Goal: Task Accomplishment & Management: Manage account settings

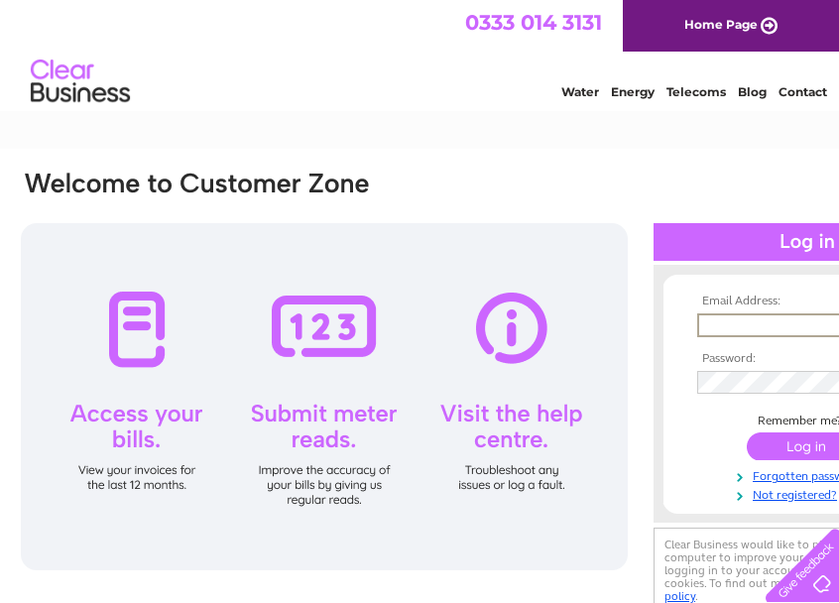
type input "enquiries@furrowland.co.uk"
click at [782, 439] on input "submit" at bounding box center [808, 446] width 122 height 28
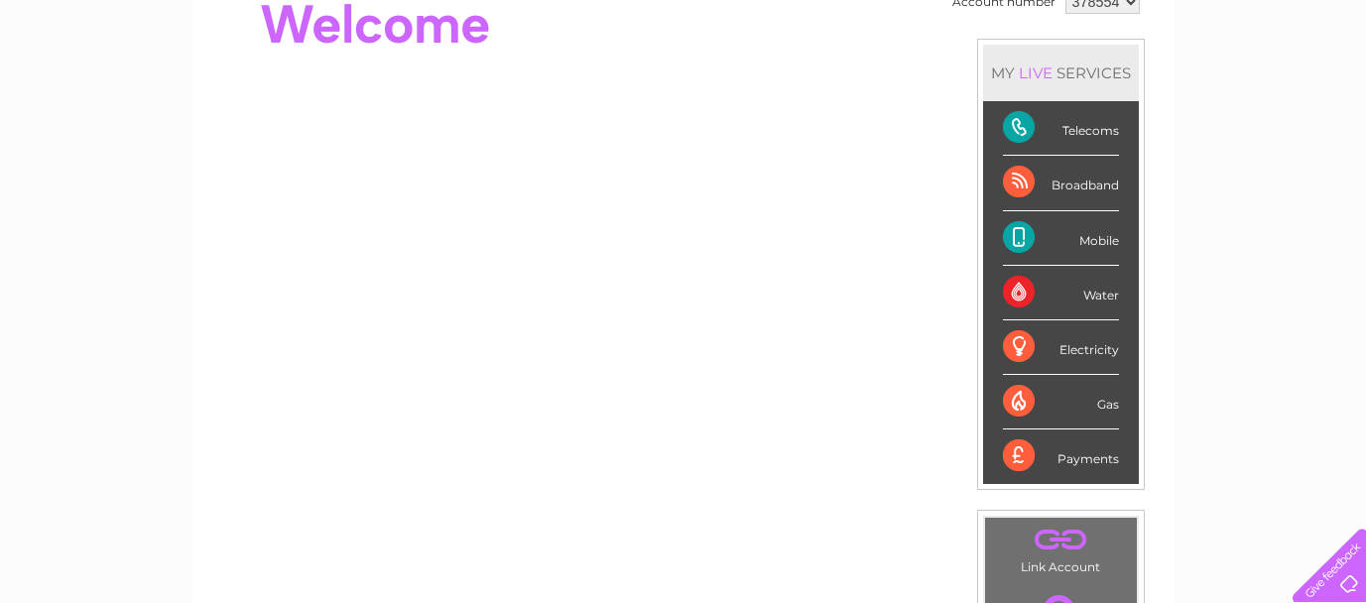
scroll to position [213, 0]
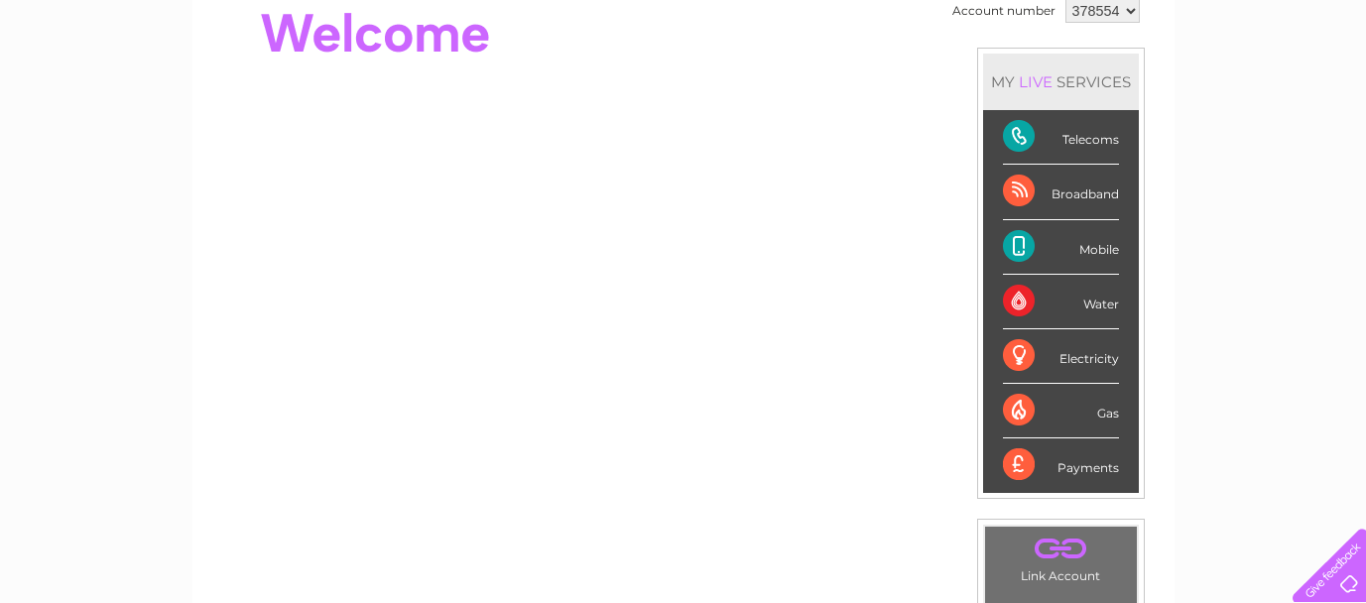
click at [838, 355] on div "Electricity" at bounding box center [1061, 356] width 116 height 55
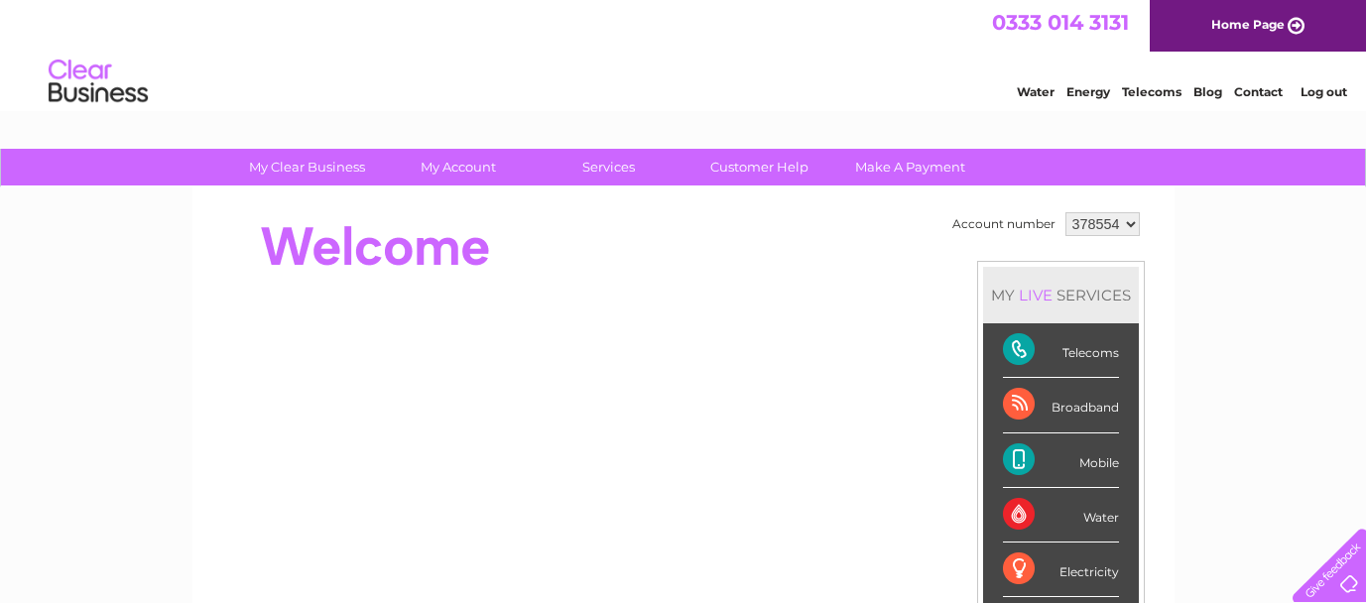
scroll to position [0, 0]
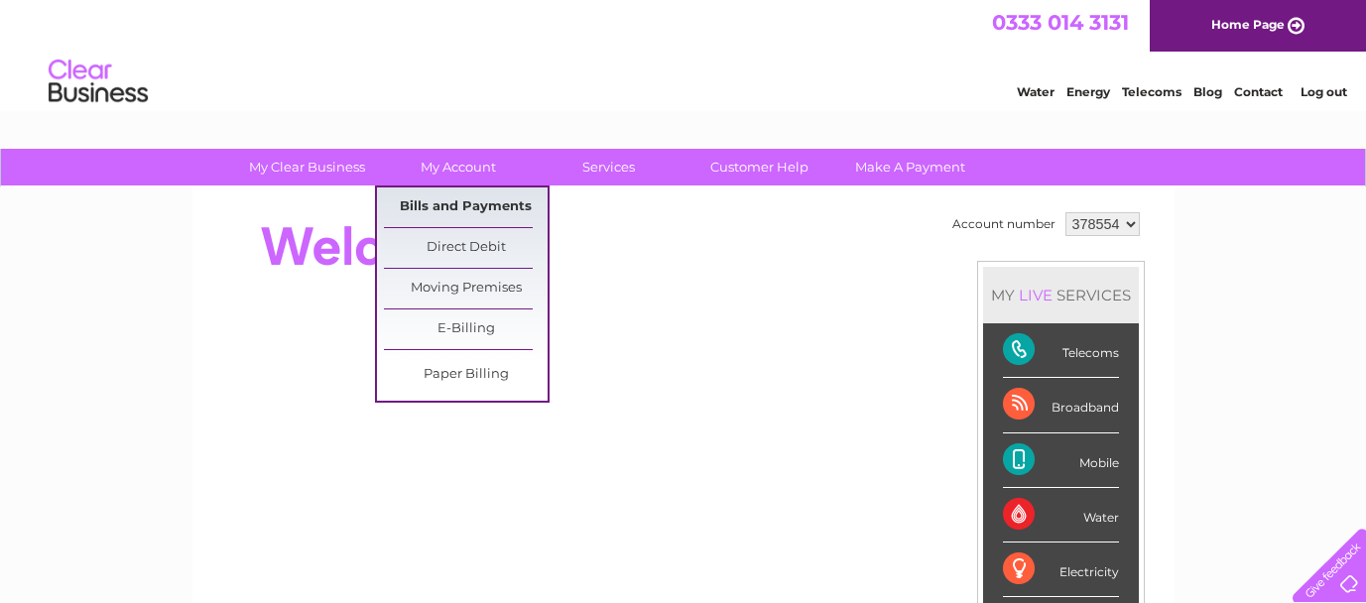
click at [444, 206] on link "Bills and Payments" at bounding box center [466, 207] width 164 height 40
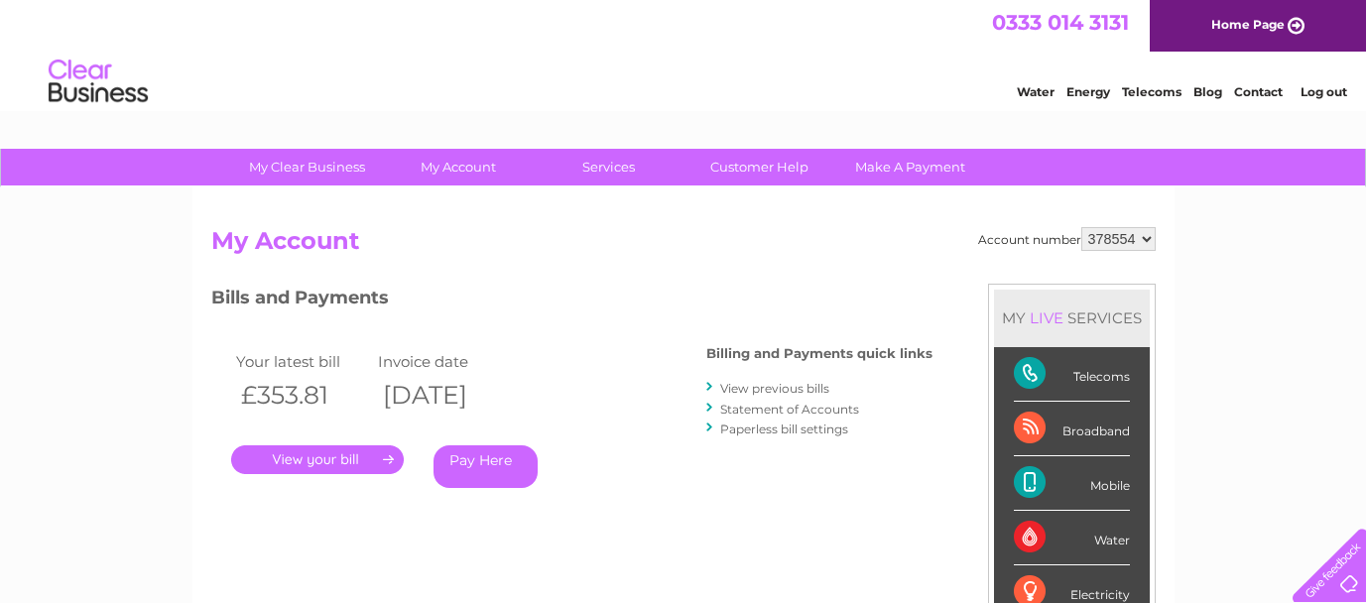
click at [322, 459] on link "." at bounding box center [317, 459] width 173 height 29
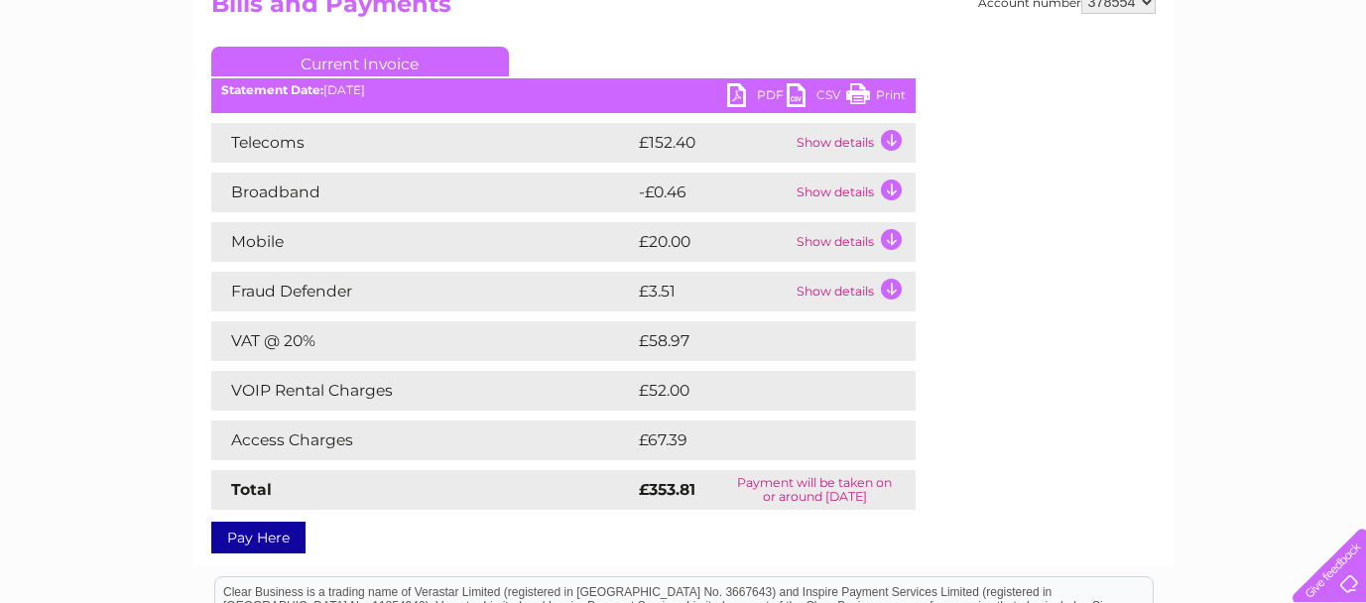
scroll to position [238, 0]
click at [890, 90] on link "Print" at bounding box center [875, 96] width 59 height 29
click at [751, 89] on link "PDF" at bounding box center [756, 96] width 59 height 29
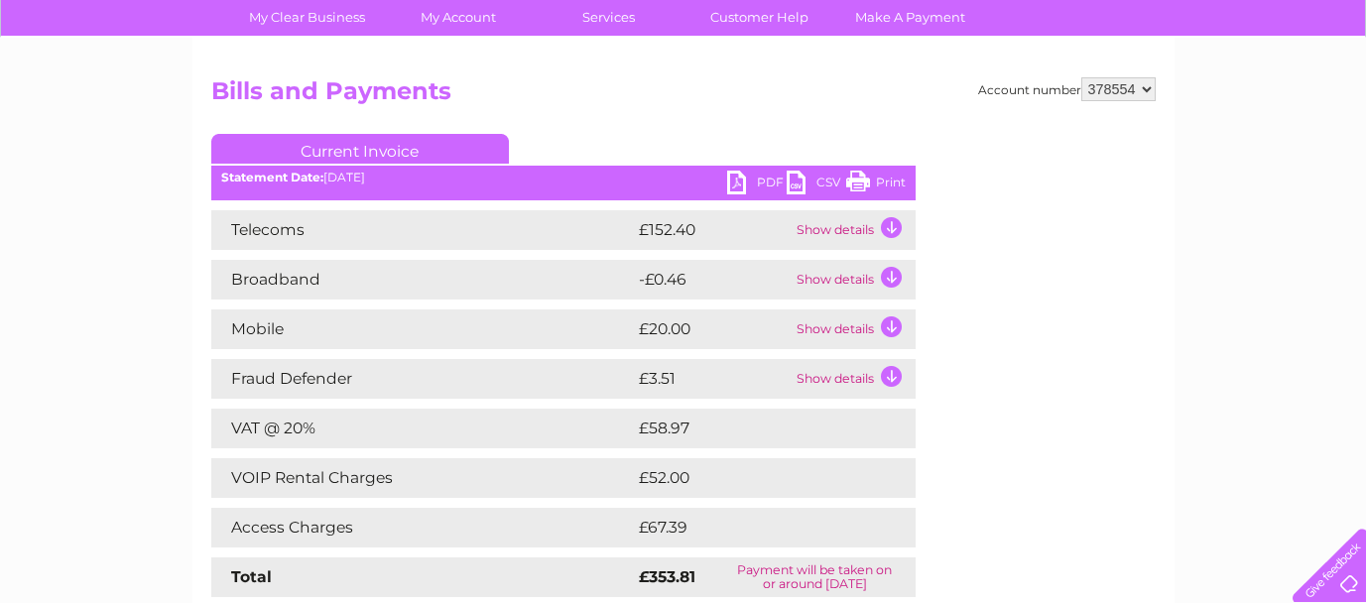
scroll to position [146, 0]
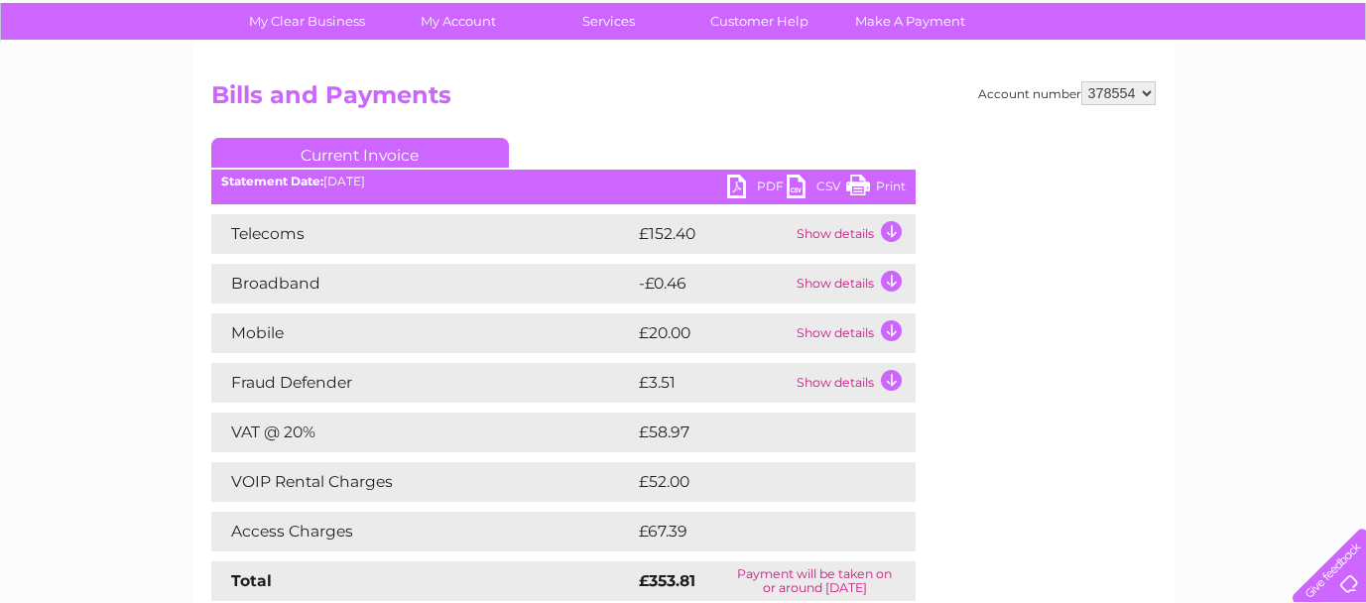
click at [891, 330] on td "Show details" at bounding box center [853, 333] width 124 height 40
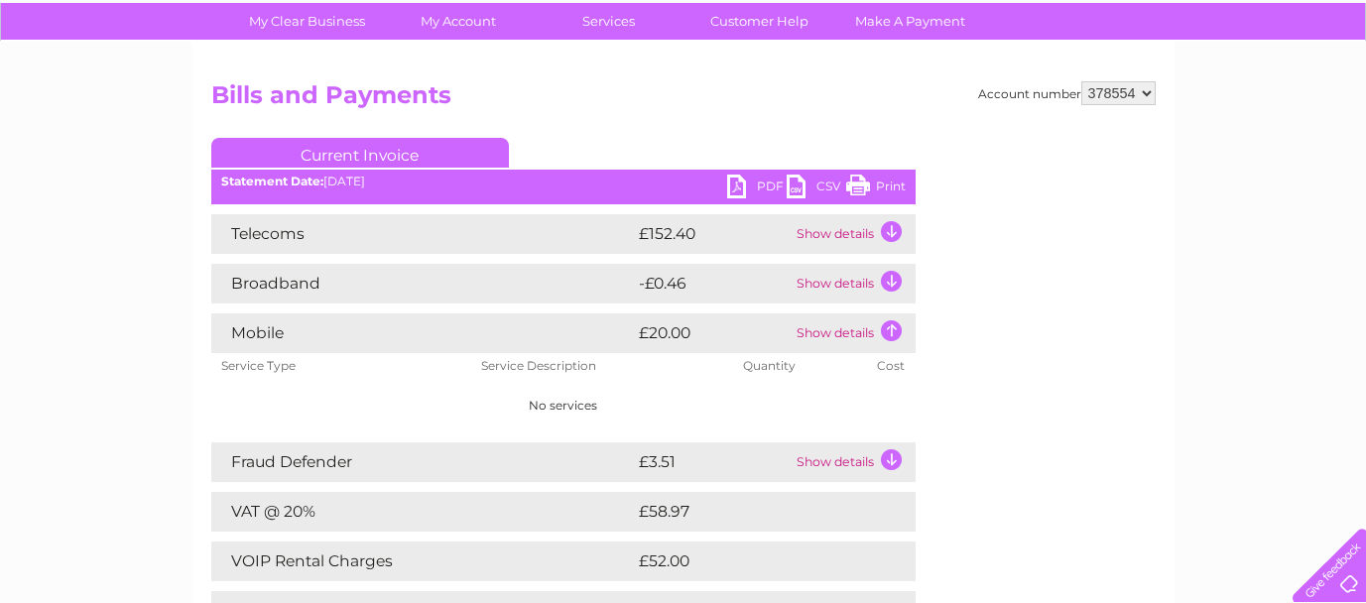
click at [891, 330] on td "Show details" at bounding box center [853, 333] width 124 height 40
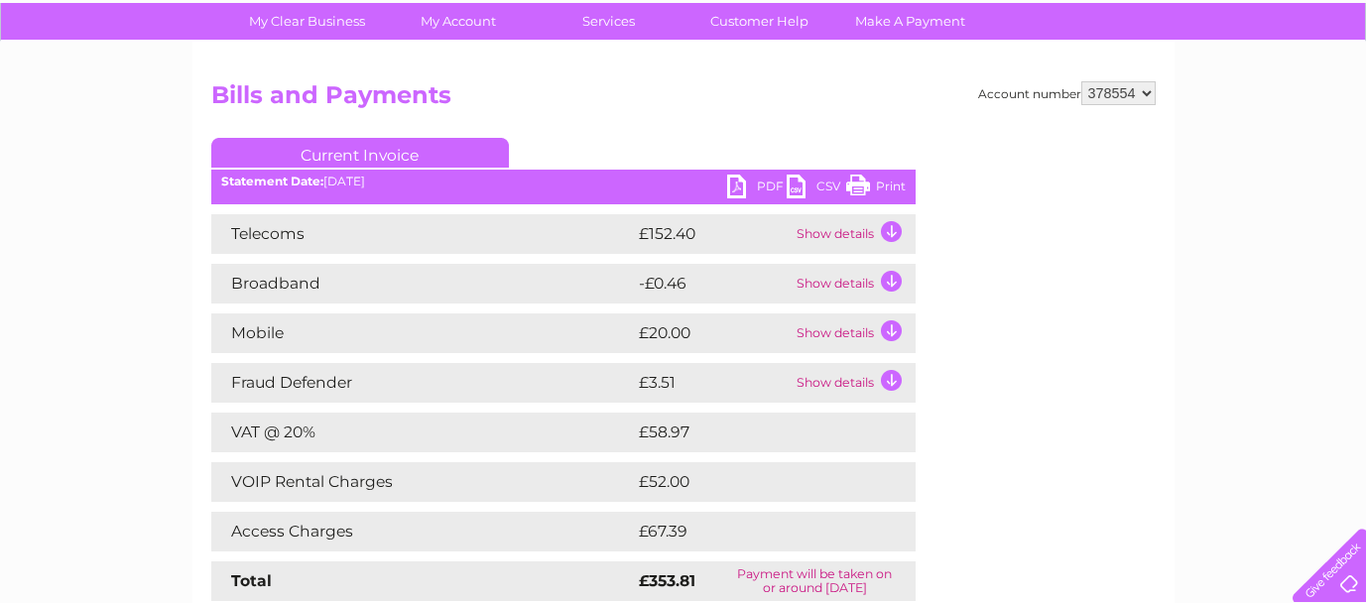
click at [889, 279] on td "Show details" at bounding box center [853, 284] width 124 height 40
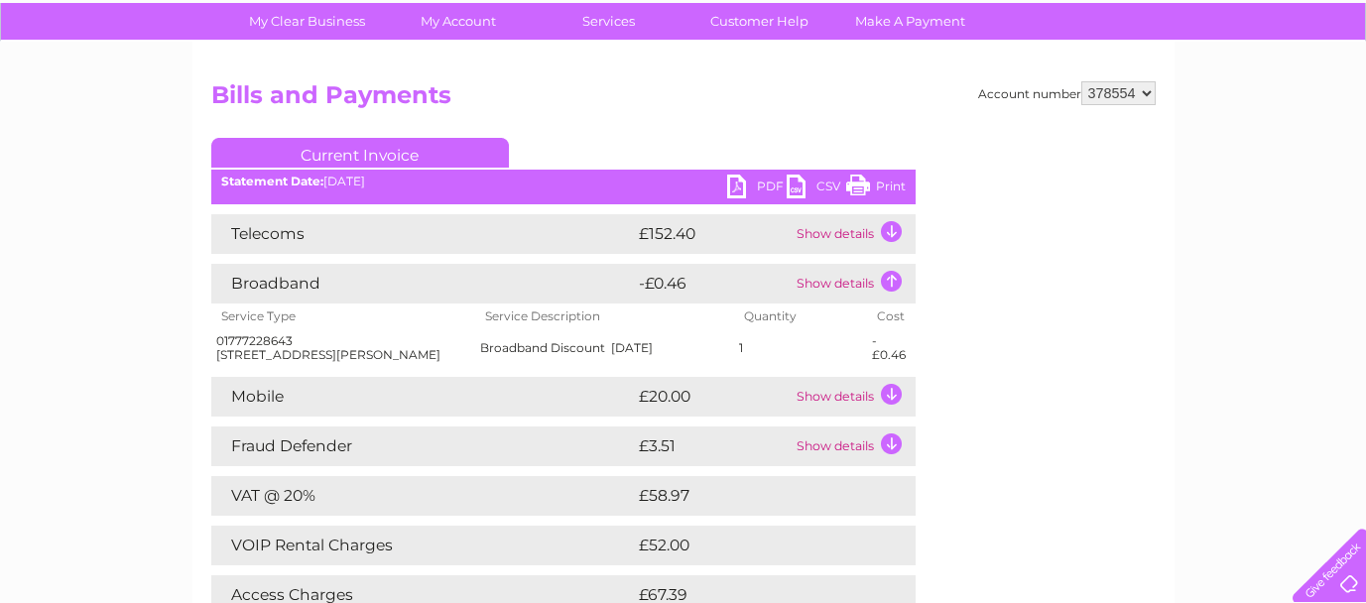
click at [889, 279] on td "Show details" at bounding box center [853, 284] width 124 height 40
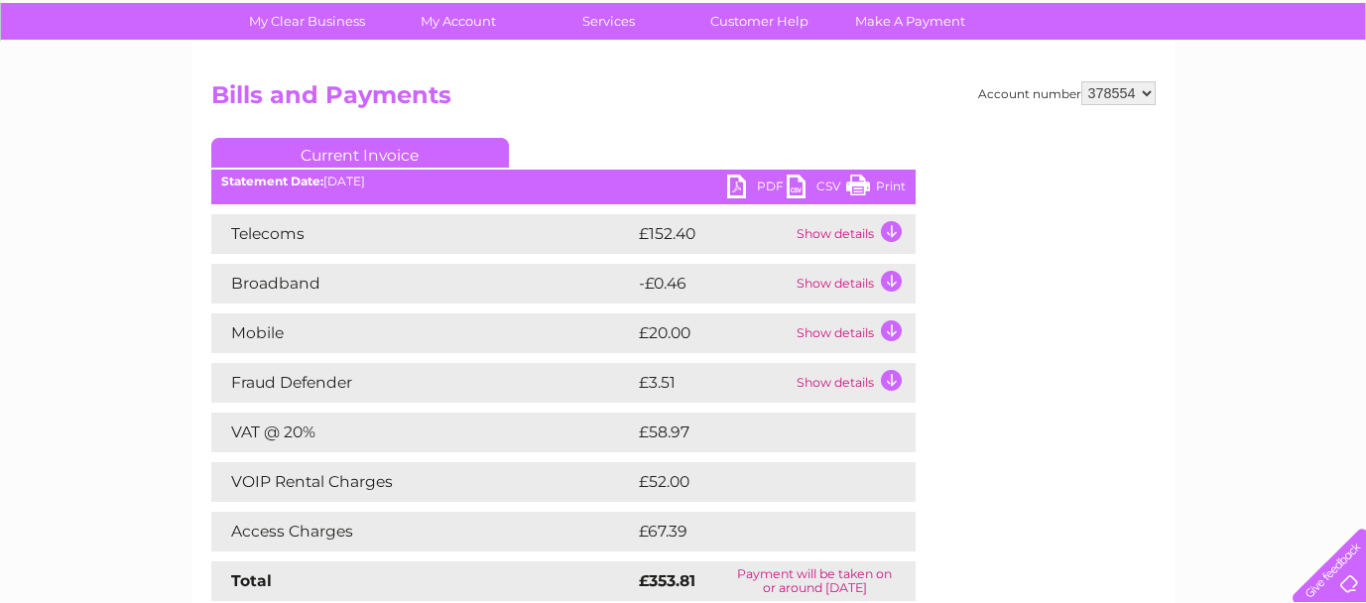
click at [889, 235] on td "Show details" at bounding box center [853, 234] width 124 height 40
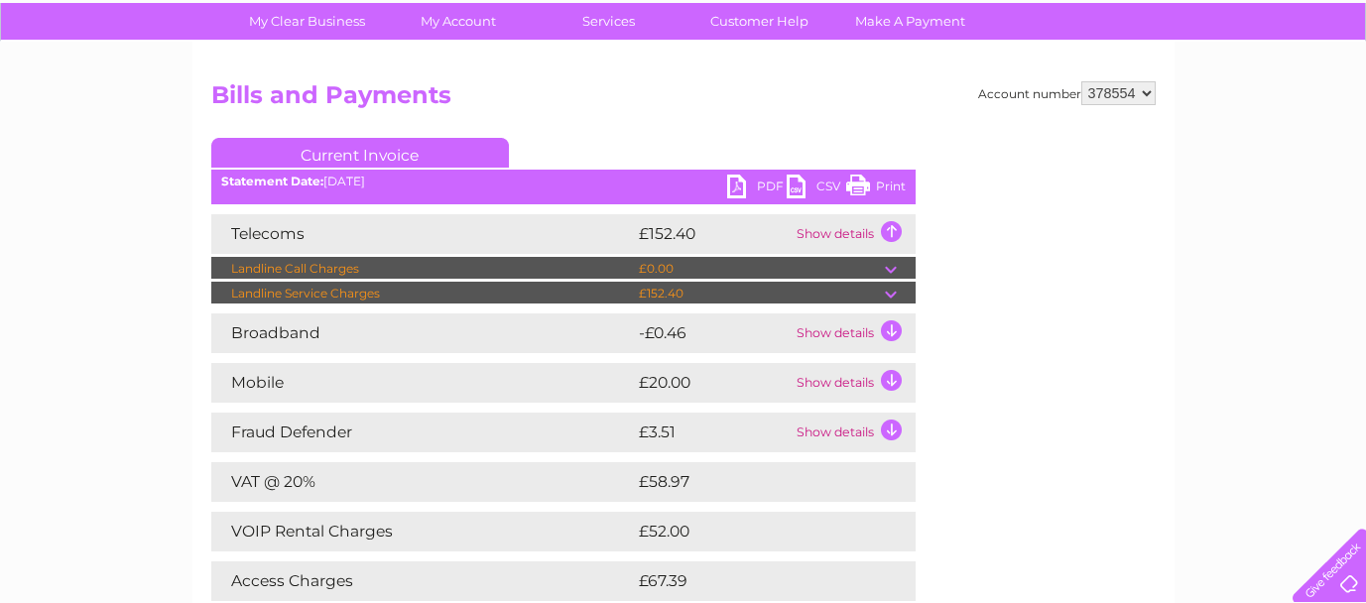
click at [889, 235] on td "Show details" at bounding box center [853, 234] width 124 height 40
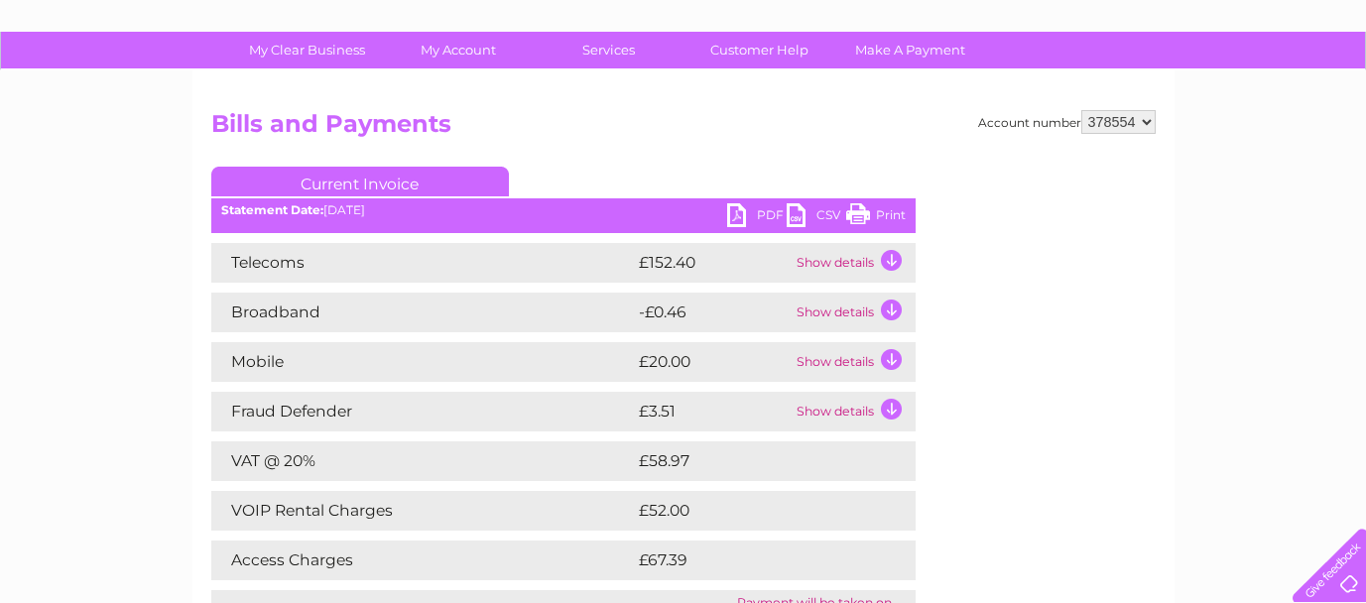
scroll to position [107, 0]
